Goal: Information Seeking & Learning: Check status

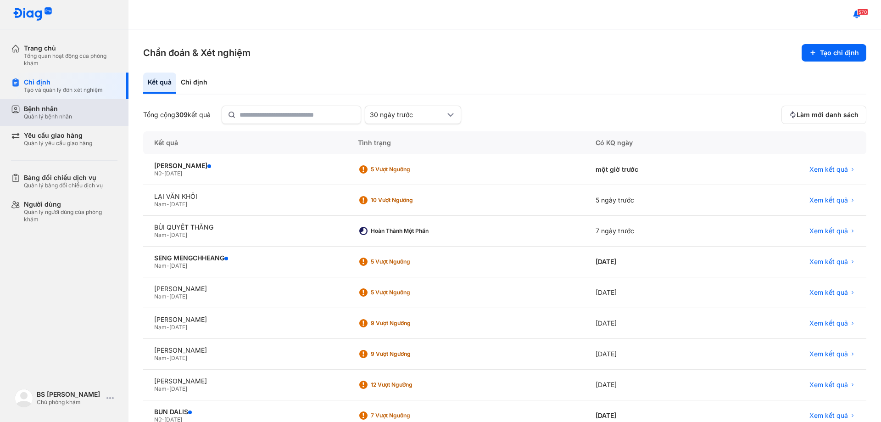
click at [35, 111] on div "Bệnh nhân" at bounding box center [48, 109] width 48 height 8
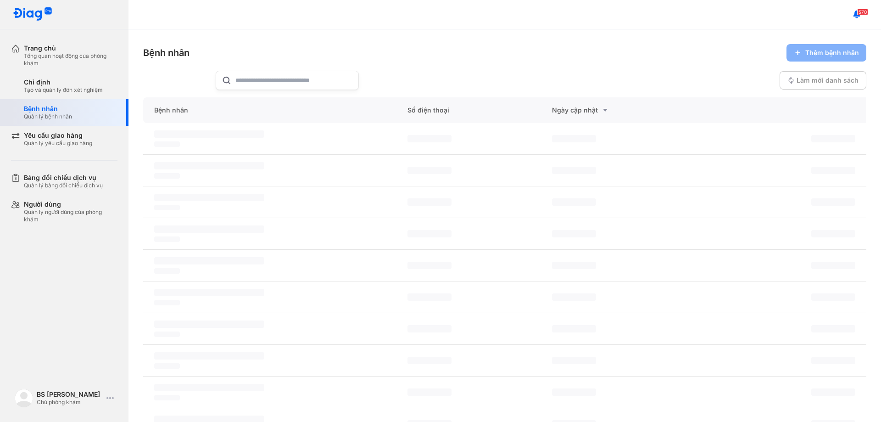
click at [34, 111] on div "Bệnh nhân" at bounding box center [48, 109] width 48 height 8
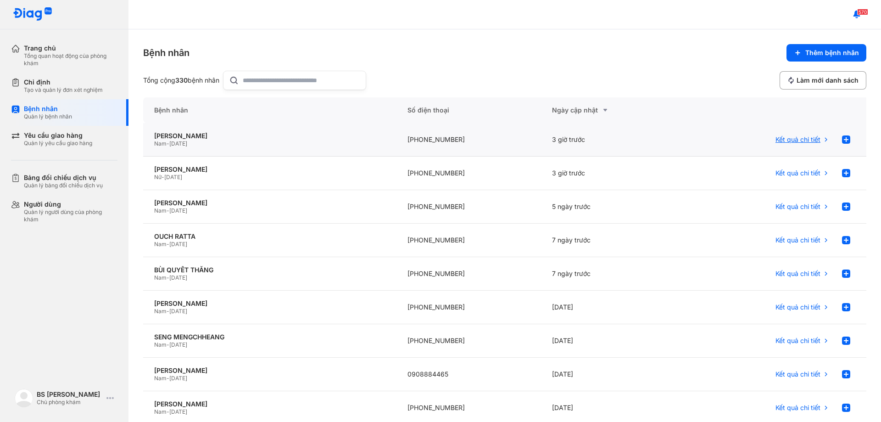
click at [782, 141] on span "Kết quả chi tiết" at bounding box center [798, 139] width 45 height 8
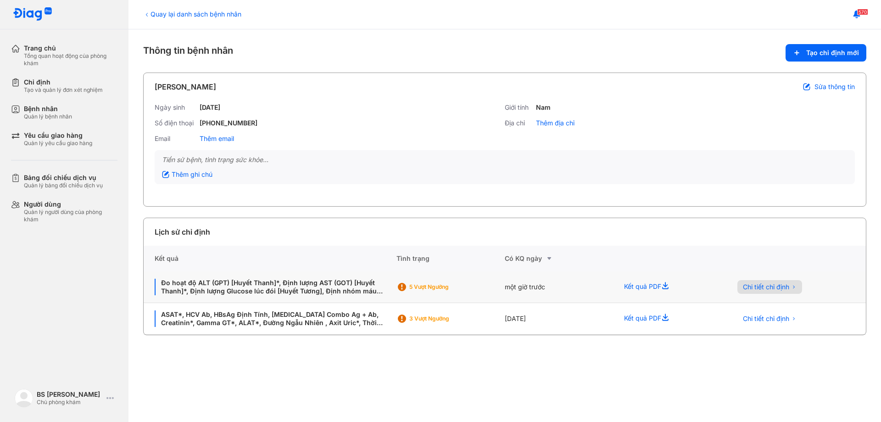
click at [770, 284] on span "Chi tiết chỉ định" at bounding box center [766, 287] width 46 height 8
